Goal: Task Accomplishment & Management: Complete application form

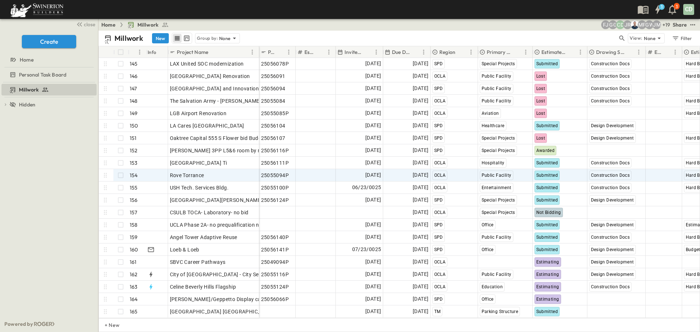
scroll to position [1790, 0]
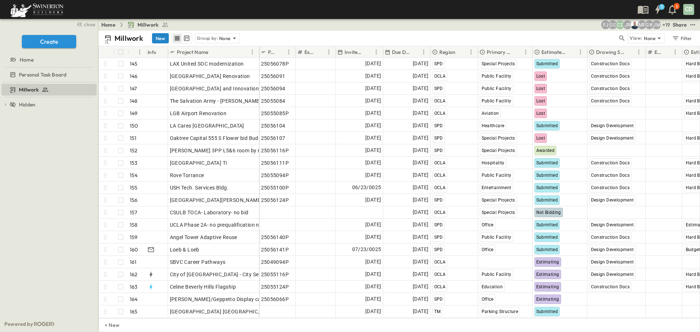
click at [157, 38] on button "New" at bounding box center [160, 38] width 17 height 10
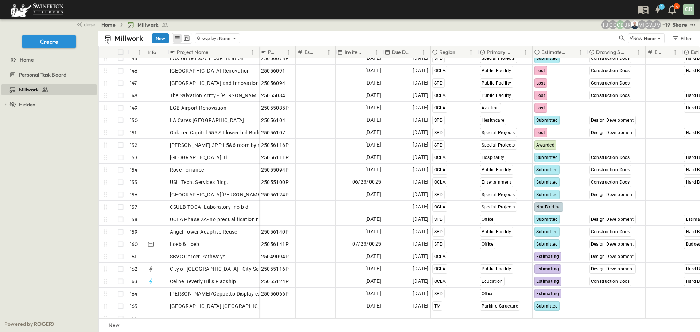
scroll to position [1803, 0]
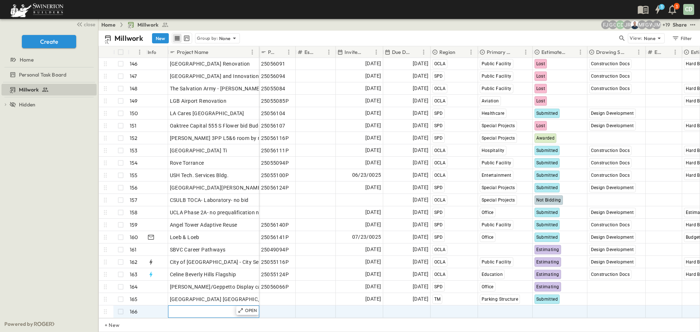
click at [183, 308] on span "Add Name" at bounding box center [182, 311] width 25 height 7
type input "**********"
click at [370, 308] on span "Add Date" at bounding box center [370, 311] width 22 height 7
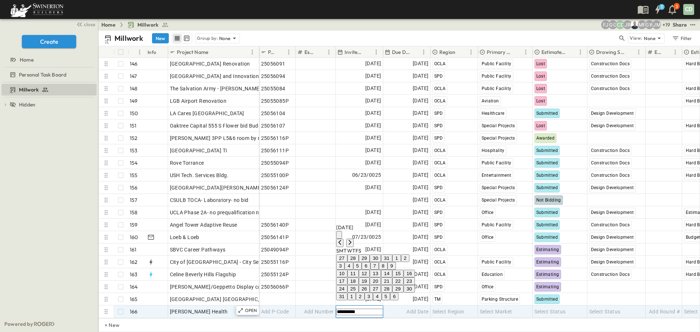
type input "**********"
click at [381, 285] on button "27" at bounding box center [375, 289] width 11 height 8
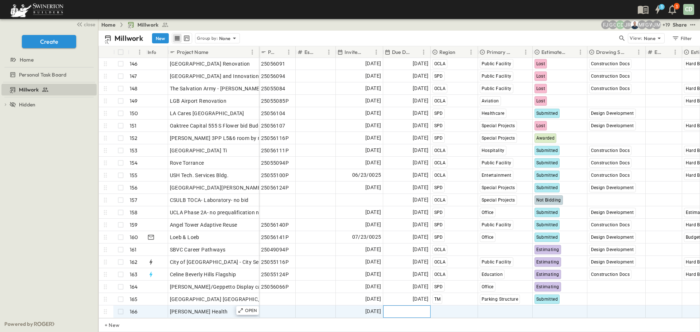
click at [413, 308] on span "Add Date" at bounding box center [417, 311] width 22 height 7
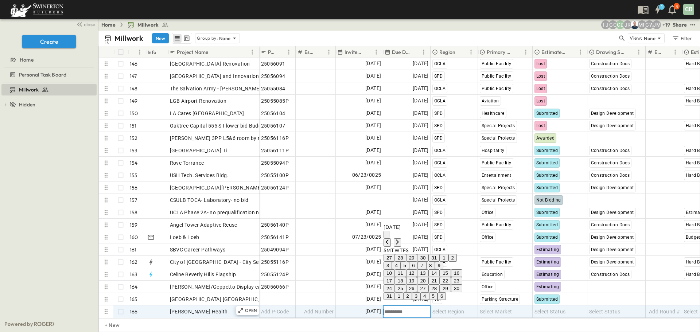
scroll to position [1803, 0]
click at [451, 285] on button "29" at bounding box center [445, 289] width 11 height 8
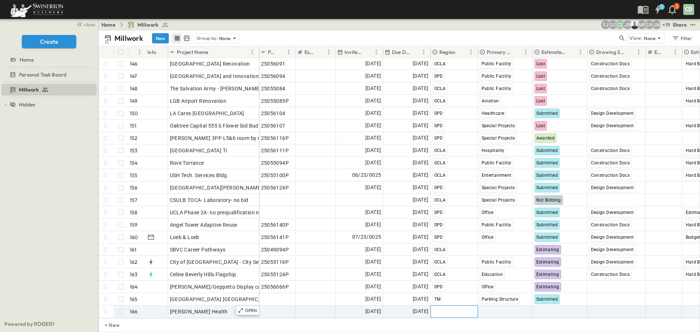
click at [461, 308] on span "Select Region" at bounding box center [448, 311] width 32 height 7
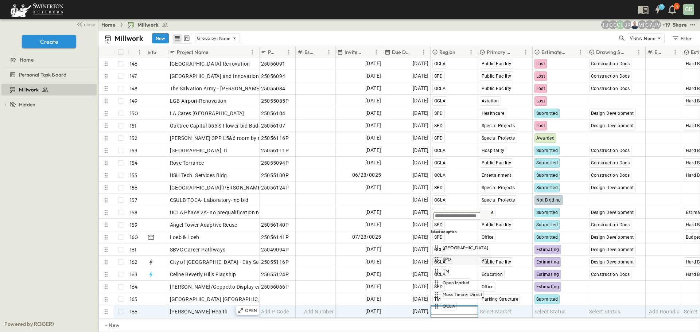
click at [447, 260] on span "SPD" at bounding box center [447, 260] width 9 height 6
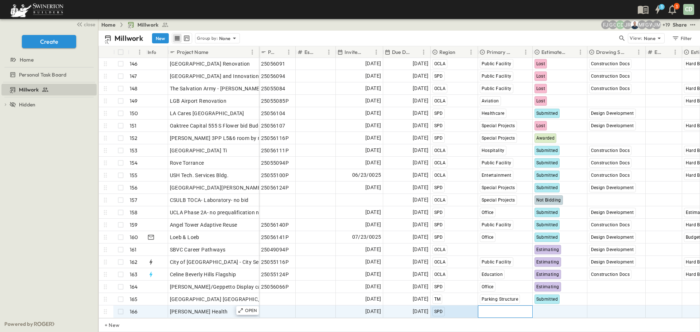
click at [511, 308] on span "Select Market" at bounding box center [496, 311] width 32 height 7
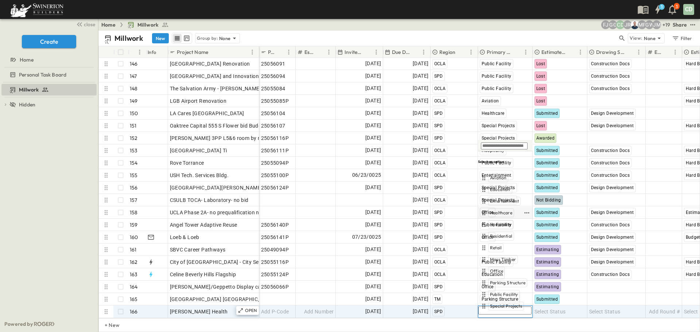
click at [497, 211] on span "Healthcare" at bounding box center [501, 213] width 22 height 6
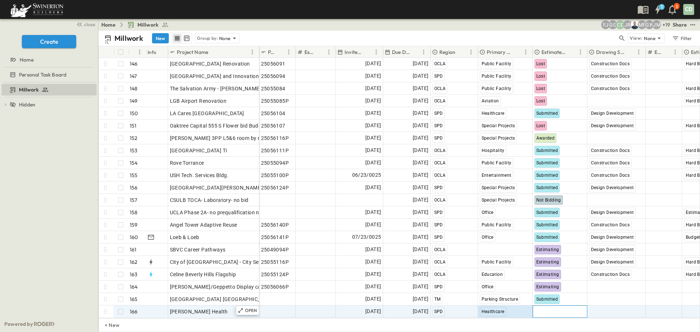
click at [555, 308] on span "Select Status" at bounding box center [549, 311] width 31 height 7
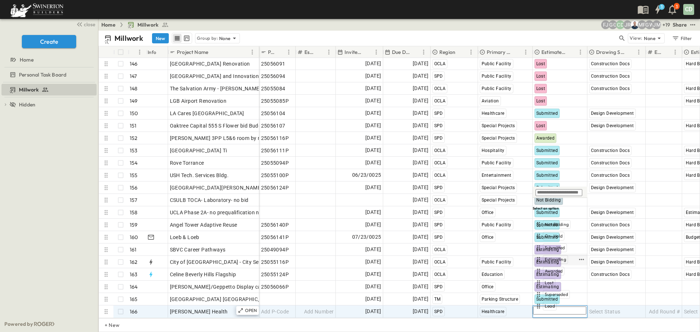
click at [557, 260] on span "Estimating" at bounding box center [556, 260] width 22 height 6
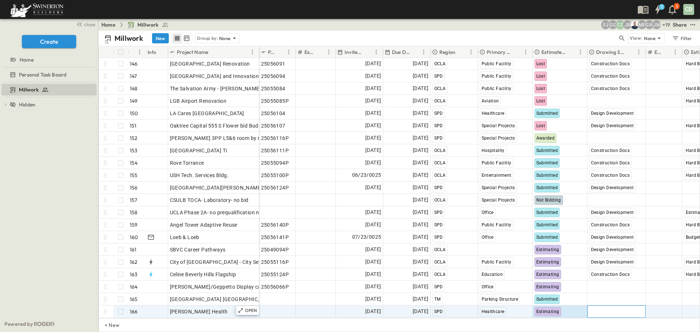
click at [617, 308] on span "Select Status" at bounding box center [604, 311] width 31 height 7
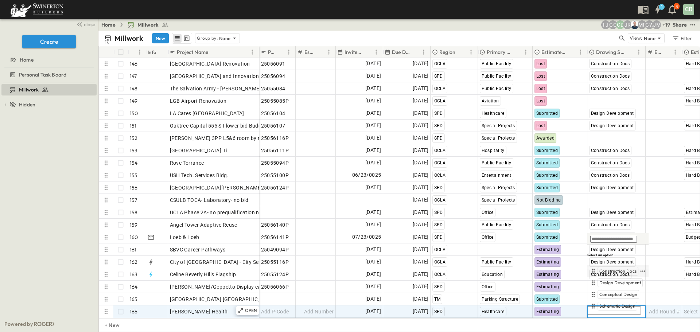
click at [621, 270] on span "Construction Docs" at bounding box center [617, 271] width 37 height 6
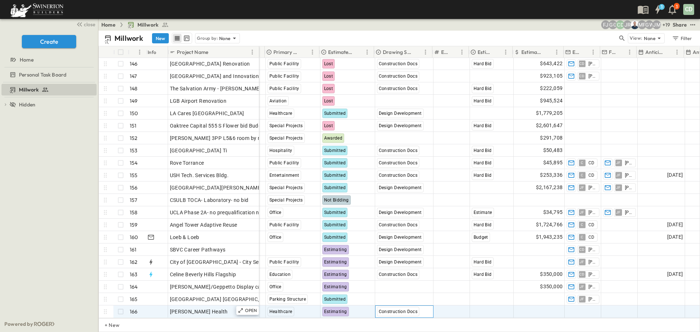
scroll to position [1803, 258]
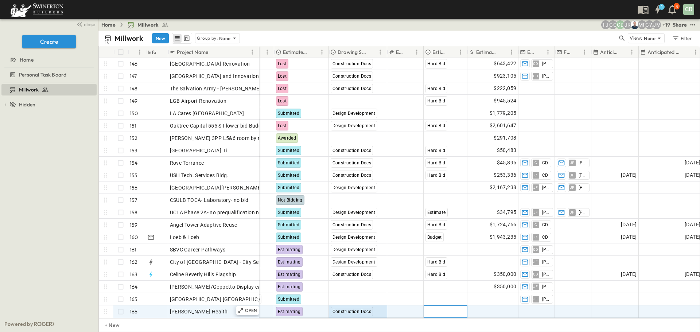
click at [453, 308] on span "Select Bid Type" at bounding box center [443, 311] width 36 height 7
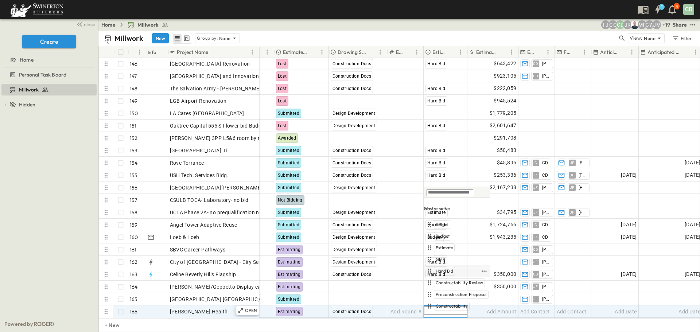
click at [445, 271] on span "Hard Bid" at bounding box center [444, 271] width 17 height 6
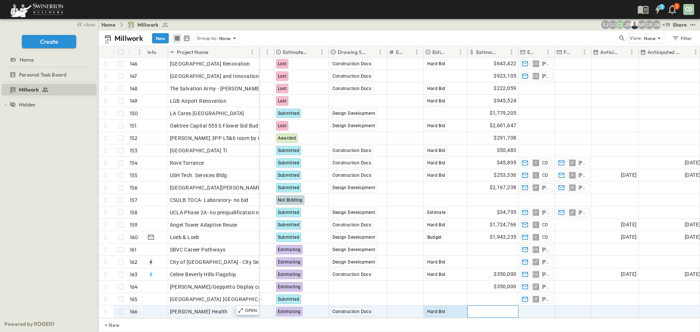
click at [504, 308] on span "Add Amount" at bounding box center [502, 311] width 30 height 7
type input "*"
type input "*****"
click at [548, 308] on span "Add Contact" at bounding box center [535, 311] width 30 height 7
click at [552, 305] on div at bounding box center [536, 306] width 37 height 12
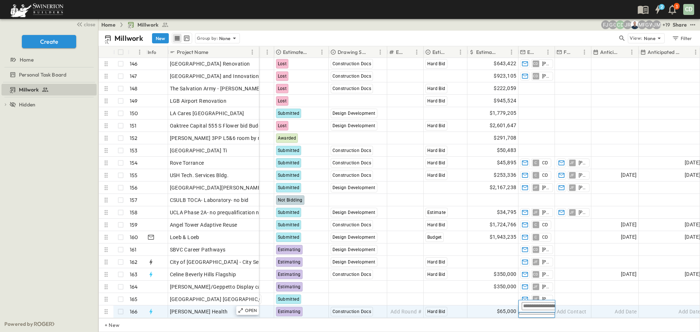
click at [546, 308] on input "text" at bounding box center [548, 306] width 52 height 8
type input "**"
click at [573, 308] on span "Add Contact" at bounding box center [572, 311] width 30 height 7
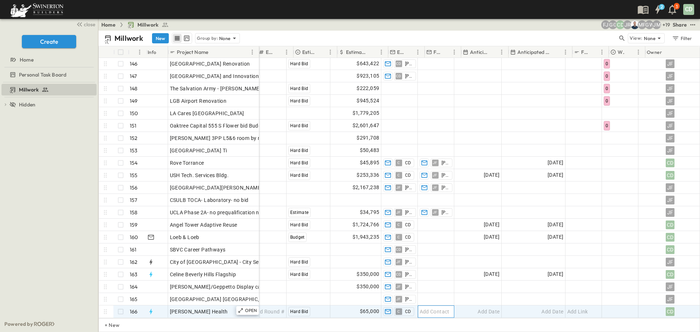
scroll to position [1803, 404]
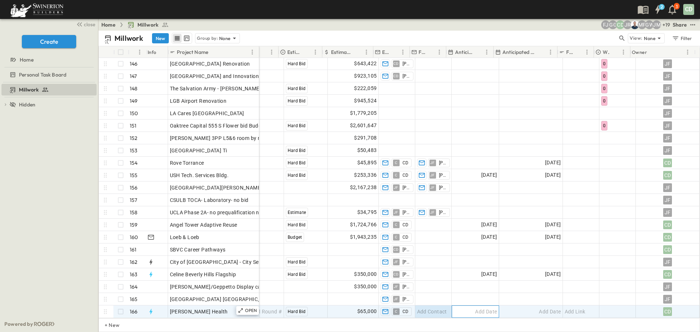
click at [478, 308] on span "Add Date" at bounding box center [486, 311] width 22 height 7
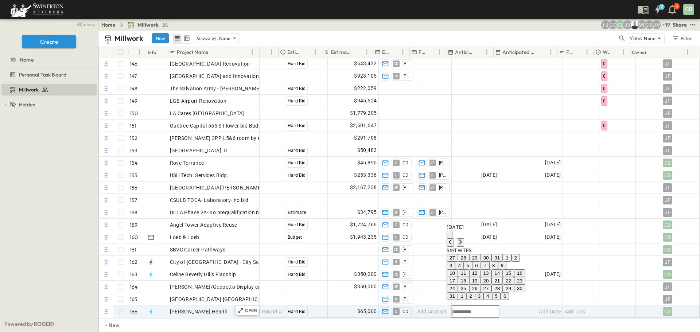
click at [504, 308] on icon "Tracking Date Menu" at bounding box center [506, 311] width 5 height 6
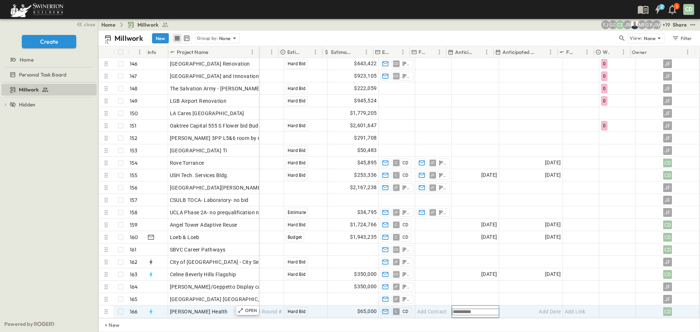
click at [504, 308] on icon "Tracking Date Menu" at bounding box center [506, 311] width 5 height 6
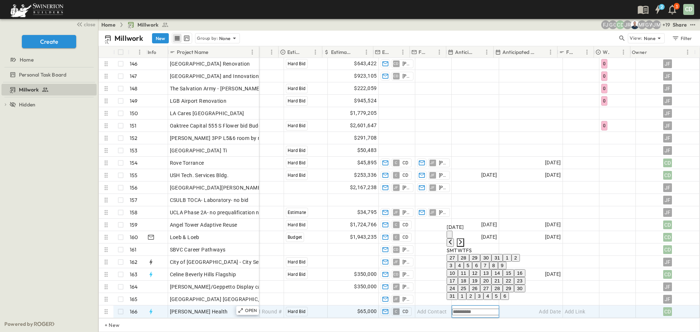
click at [462, 239] on icon "Next month" at bounding box center [460, 241] width 3 height 5
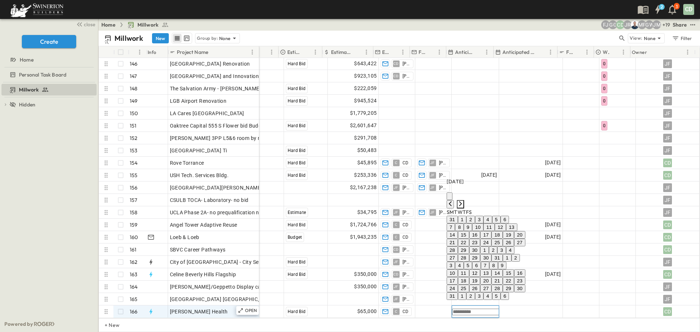
click at [462, 201] on icon "Next month" at bounding box center [460, 203] width 3 height 5
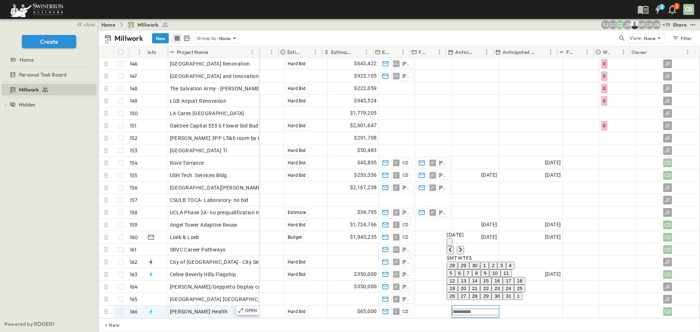
click at [488, 262] on button "1" at bounding box center [484, 266] width 8 height 8
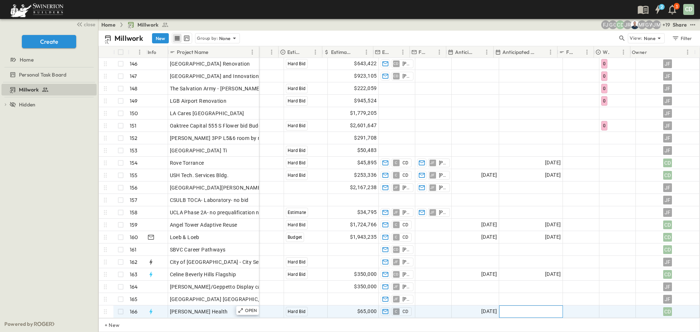
click at [540, 308] on span "Add Date" at bounding box center [550, 311] width 22 height 7
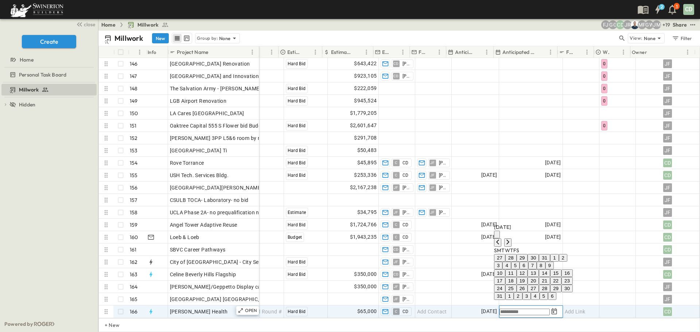
click at [573, 223] on div "[DATE]" at bounding box center [533, 234] width 79 height 23
click at [511, 239] on icon "Next month" at bounding box center [508, 242] width 6 height 6
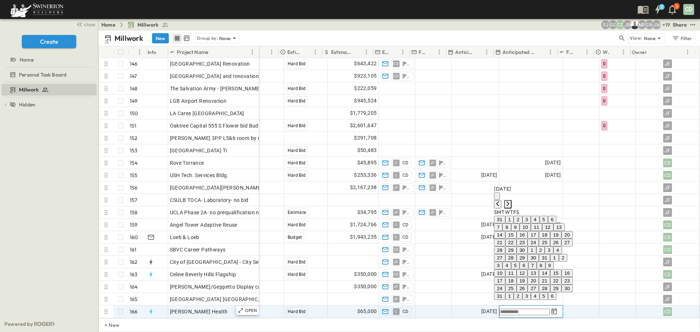
click at [511, 201] on icon "Next month" at bounding box center [508, 204] width 6 height 6
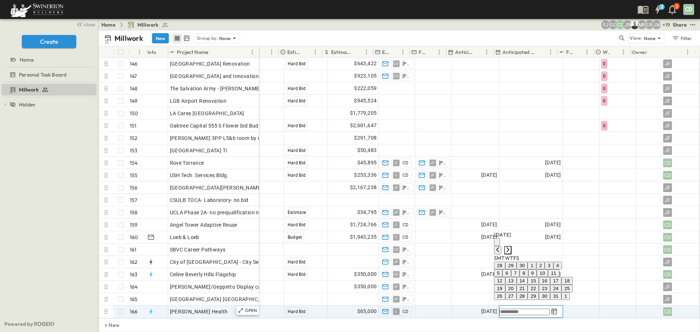
click at [511, 247] on icon "Next month" at bounding box center [508, 250] width 6 height 6
click at [511, 239] on icon "Next month" at bounding box center [508, 242] width 6 height 6
click at [511, 247] on icon "Next month" at bounding box center [508, 250] width 6 height 6
click at [573, 292] on button "31" at bounding box center [566, 296] width 11 height 8
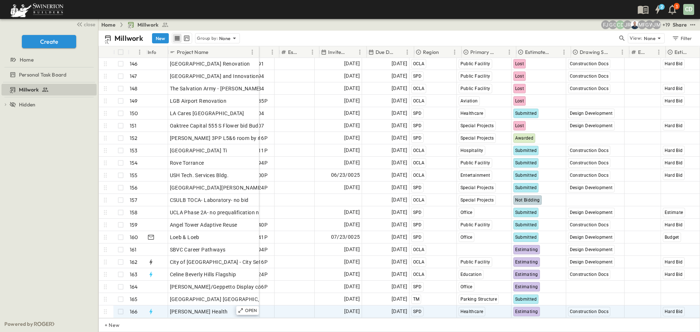
scroll to position [1803, 0]
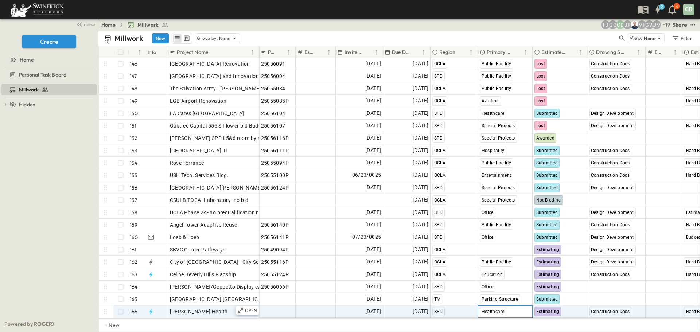
click at [504, 307] on div "Healthcare" at bounding box center [493, 311] width 27 height 9
